Goal: Find specific page/section: Find specific page/section

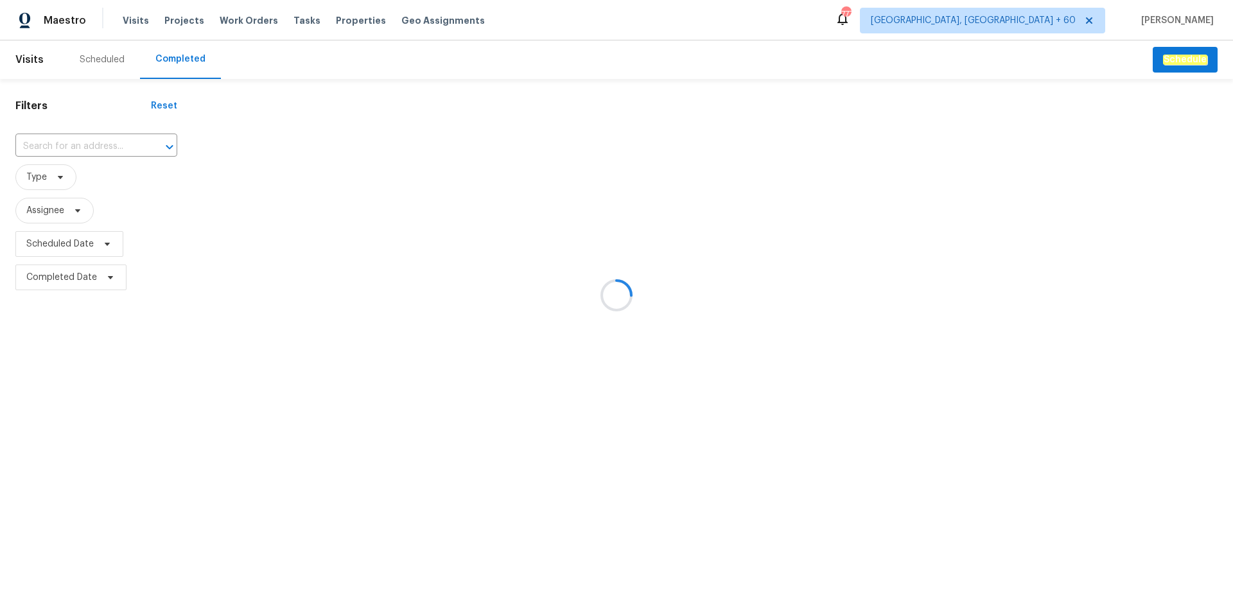
click at [64, 146] on div at bounding box center [616, 295] width 1233 height 590
click at [65, 146] on div at bounding box center [616, 295] width 1233 height 590
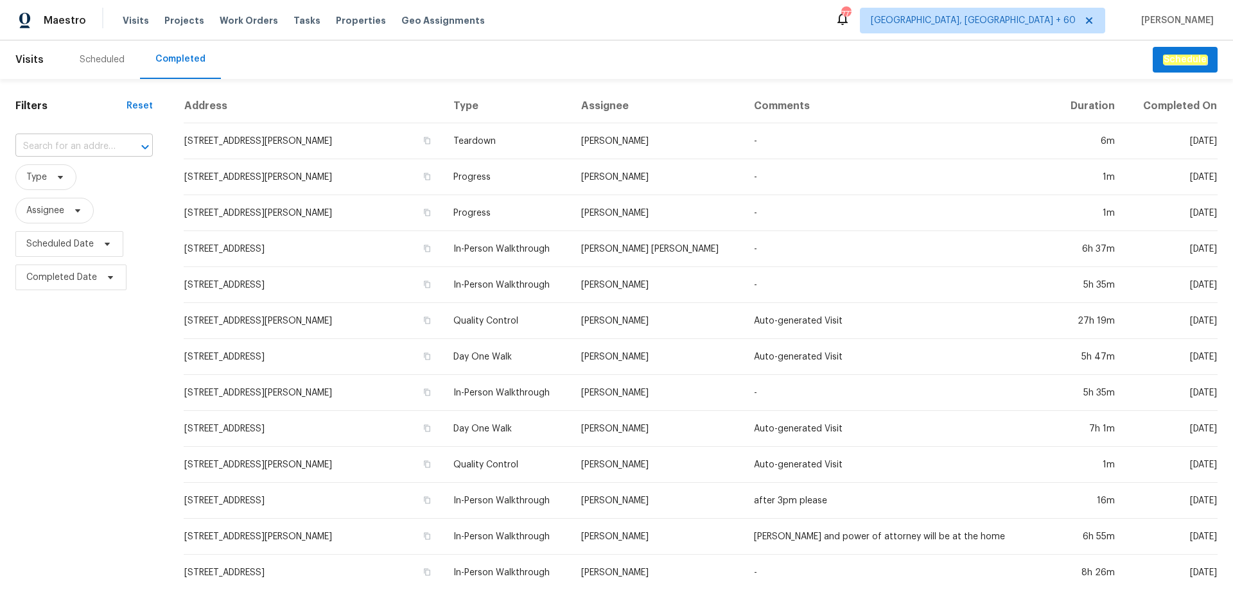
click at [68, 145] on input "text" at bounding box center [65, 147] width 101 height 20
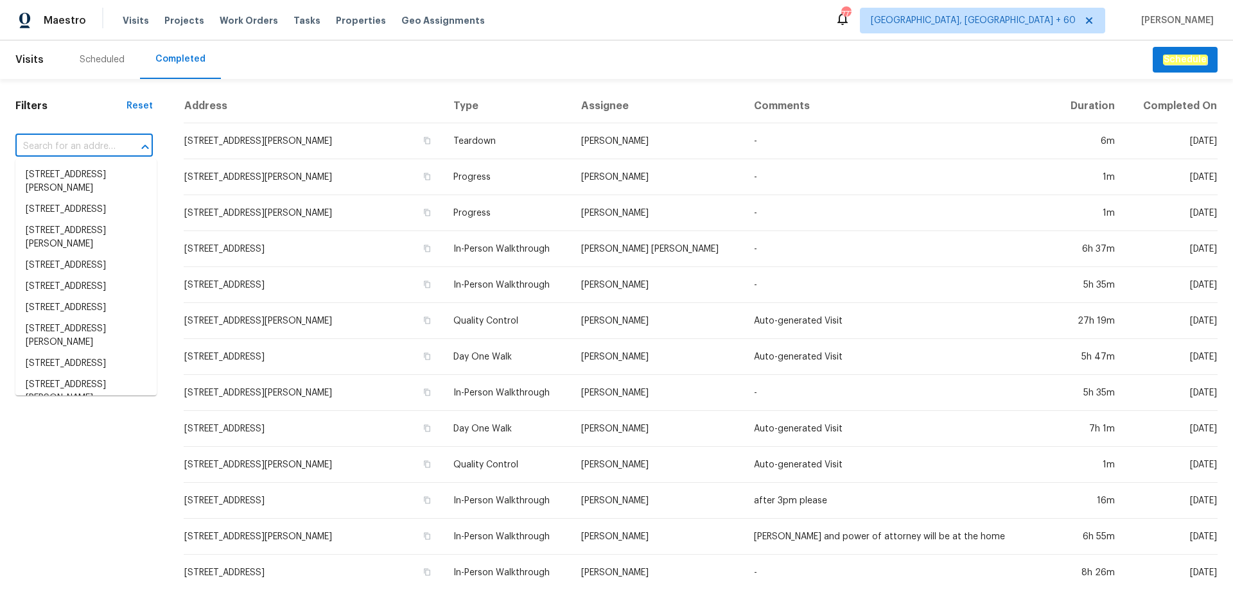
paste input "[STREET_ADDRESS]"
type input "[STREET_ADDRESS]"
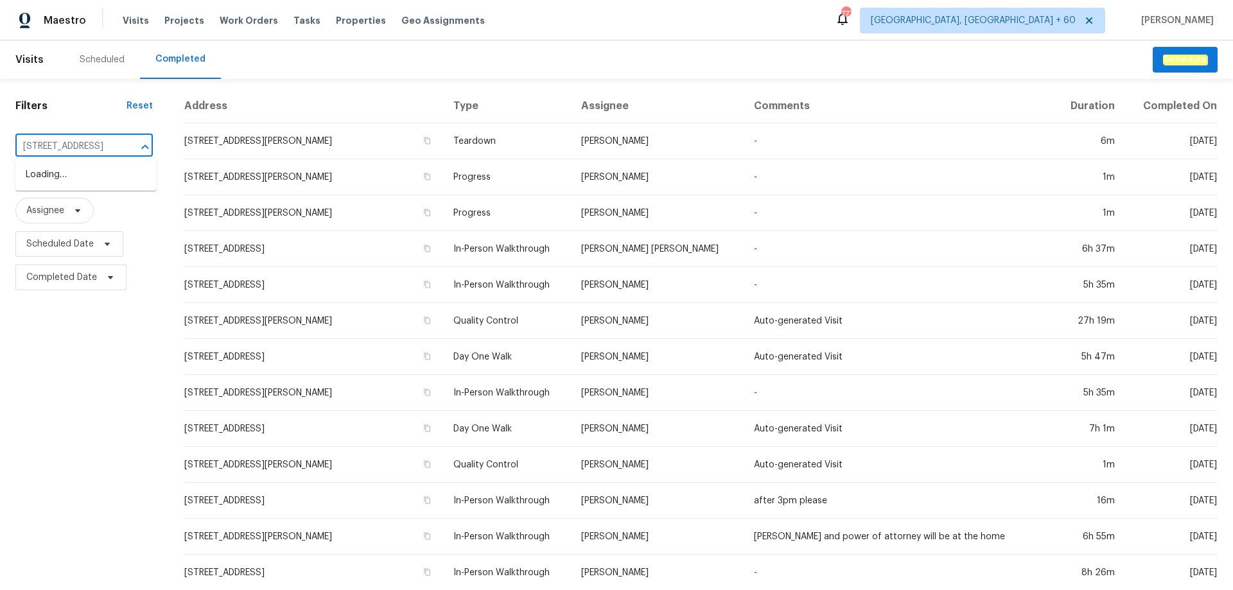
scroll to position [0, 98]
click at [59, 181] on li "[STREET_ADDRESS]" at bounding box center [85, 174] width 141 height 21
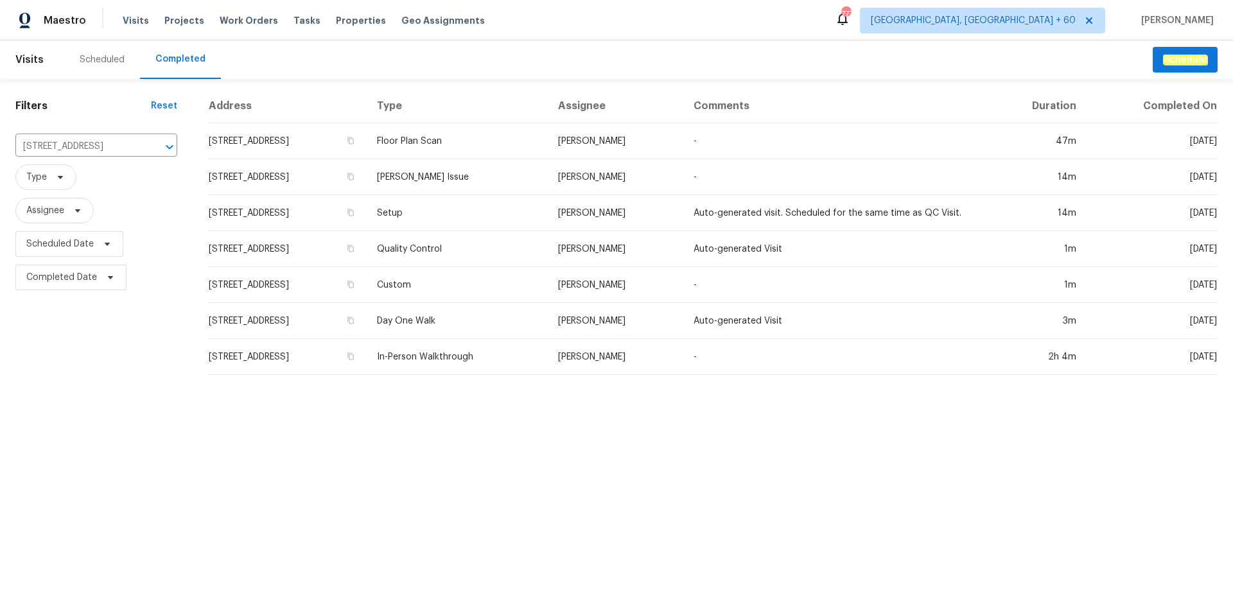
click at [527, 220] on td "Setup" at bounding box center [457, 213] width 181 height 36
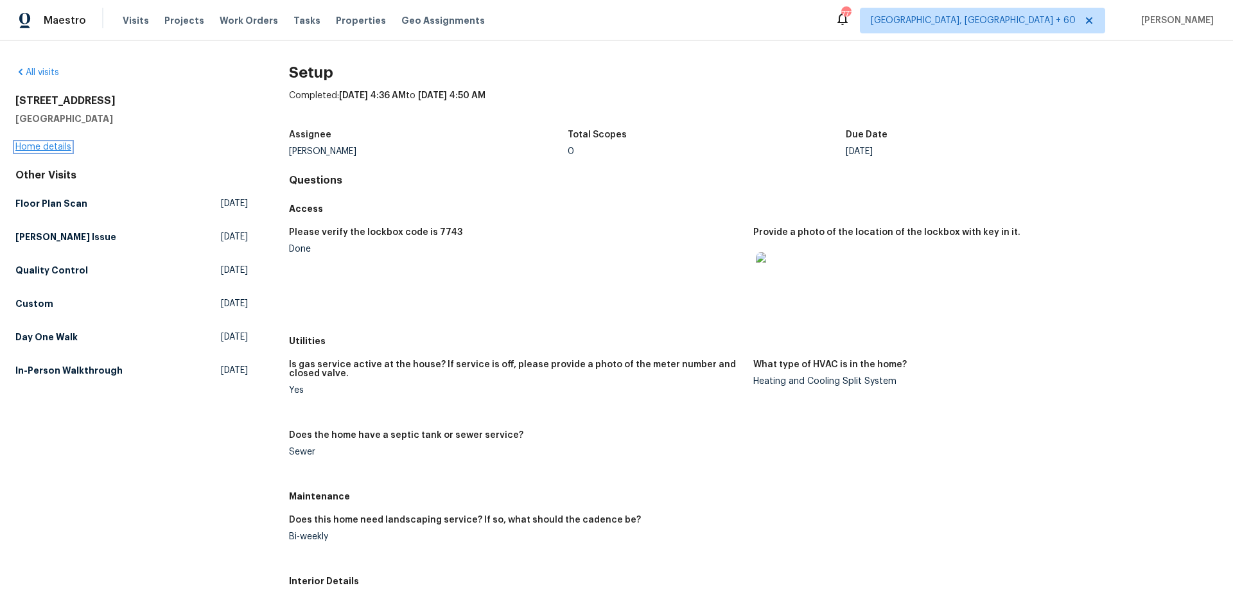
click at [60, 150] on link "Home details" at bounding box center [43, 147] width 56 height 9
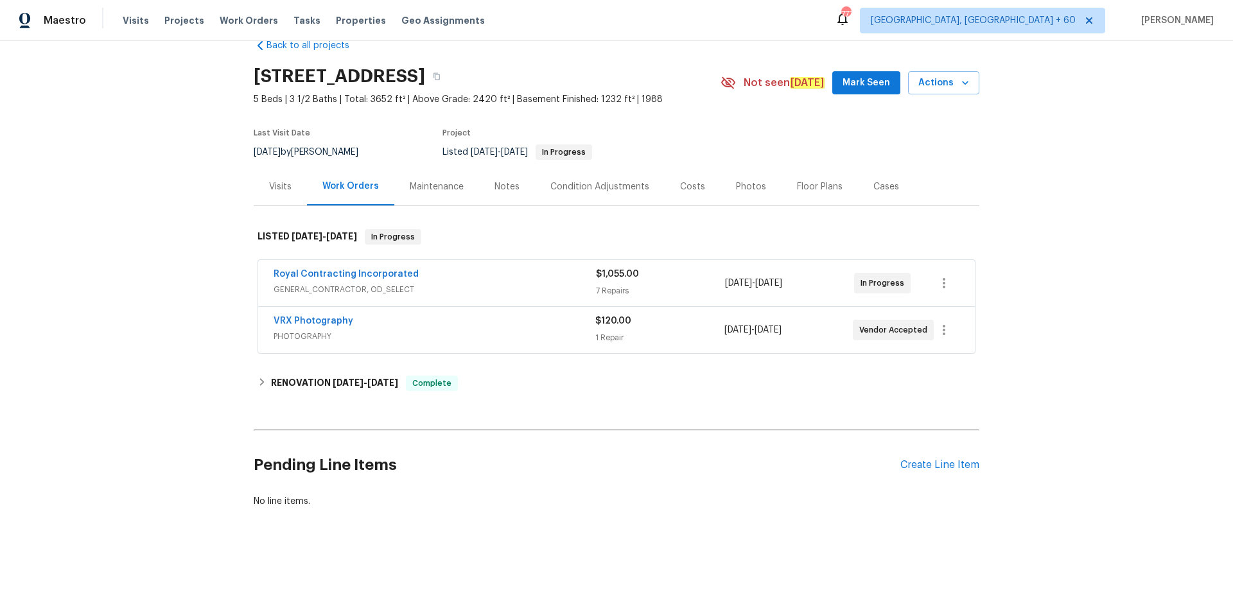
scroll to position [42, 0]
